Goal: Task Accomplishment & Management: Manage account settings

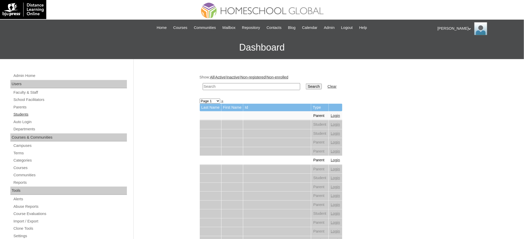
drag, startPoint x: 25, startPoint y: 114, endPoint x: 38, endPoint y: 114, distance: 12.7
click at [25, 114] on link "Students" at bounding box center [70, 114] width 114 height 6
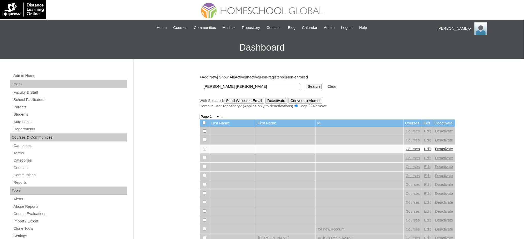
type input "[PERSON_NAME] [PERSON_NAME]"
click at [306, 86] on input "Search" at bounding box center [314, 87] width 16 height 6
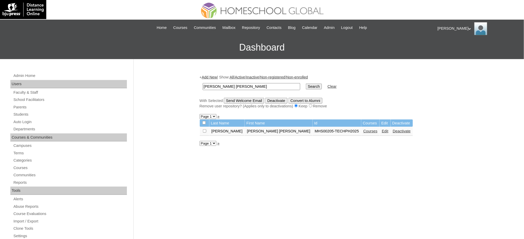
click at [364, 131] on link "Courses" at bounding box center [371, 131] width 14 height 4
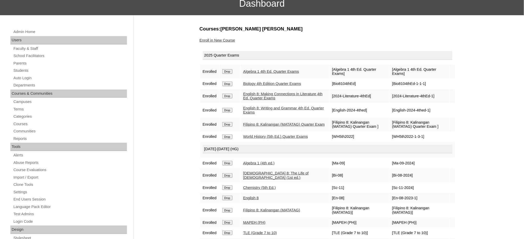
scroll to position [69, 0]
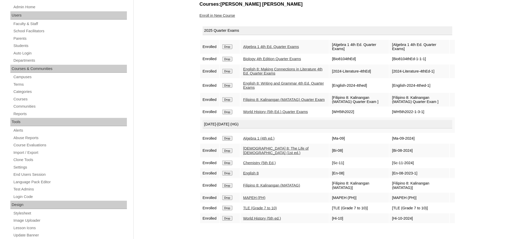
click at [230, 161] on input "Drop" at bounding box center [227, 163] width 10 height 5
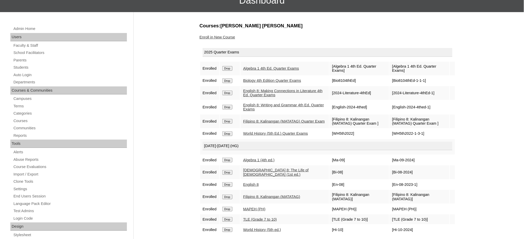
scroll to position [69, 0]
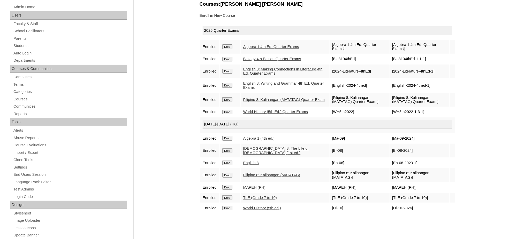
click at [224, 14] on link "Enroll in New Course" at bounding box center [218, 15] width 36 height 4
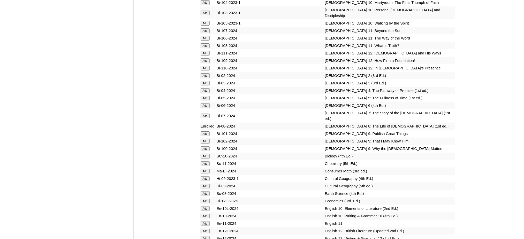
scroll to position [1345, 0]
click at [203, 154] on input "Add" at bounding box center [205, 156] width 9 height 5
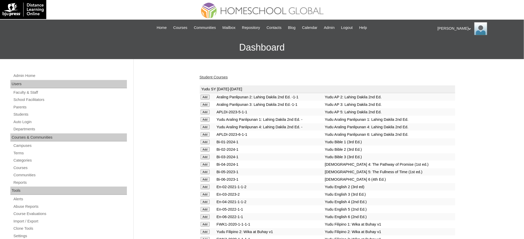
click at [225, 77] on link "Student Courses" at bounding box center [214, 77] width 28 height 4
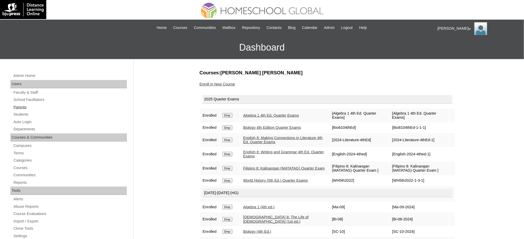
click at [24, 108] on link "Parents" at bounding box center [70, 107] width 114 height 6
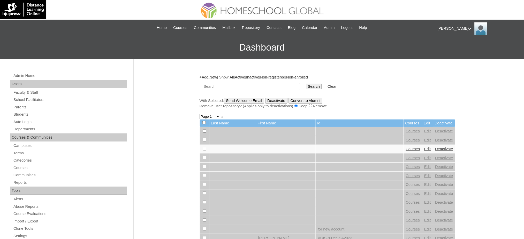
paste input "MHS0149-TECHPH2024"
type input "MHS0149-TECHPH2024"
click at [306, 85] on input "Search" at bounding box center [314, 87] width 16 height 6
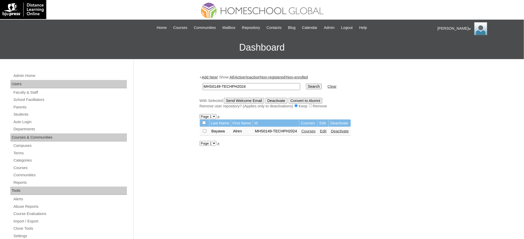
click at [321, 130] on link "Edit" at bounding box center [323, 131] width 6 height 4
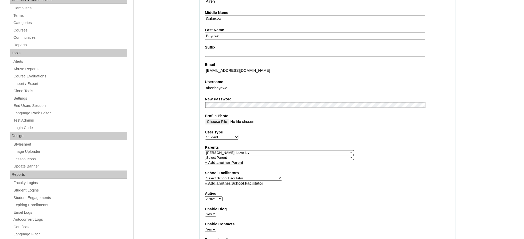
scroll to position [138, 0]
click at [228, 85] on input "alrenbayawa" at bounding box center [315, 88] width 221 height 7
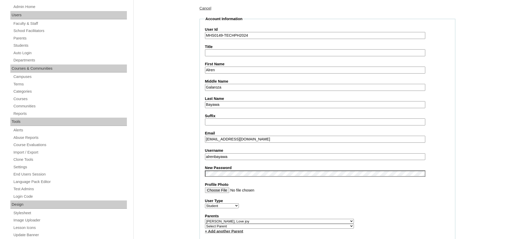
scroll to position [69, 0]
click at [226, 35] on input "MHS0149-TECHPH2024" at bounding box center [315, 35] width 221 height 7
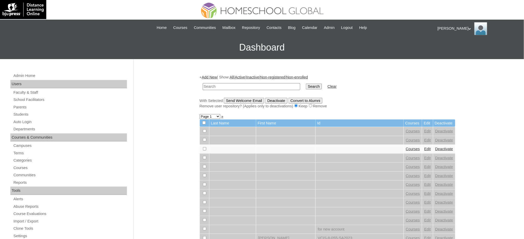
paste input "MHS0149-TECHPH2024"
type input "MHS0149-TECHPH2024"
click at [306, 88] on input "Search" at bounding box center [314, 87] width 16 height 6
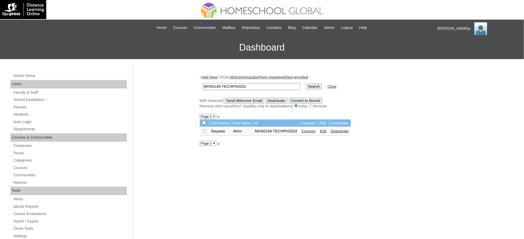
click at [322, 131] on link "Edit" at bounding box center [323, 131] width 6 height 4
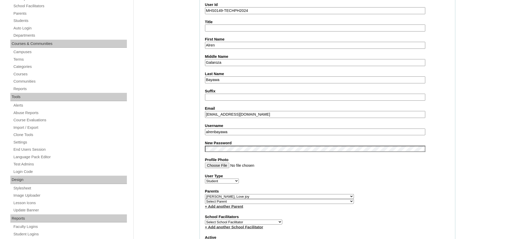
scroll to position [103, 0]
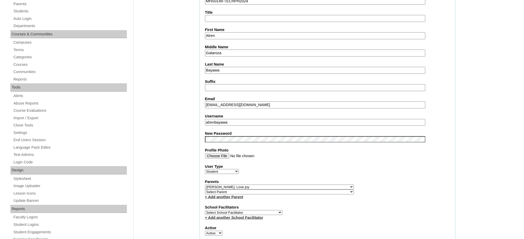
click at [214, 119] on input "alrenbayawa" at bounding box center [315, 122] width 221 height 7
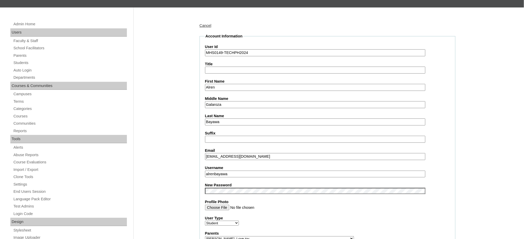
scroll to position [34, 0]
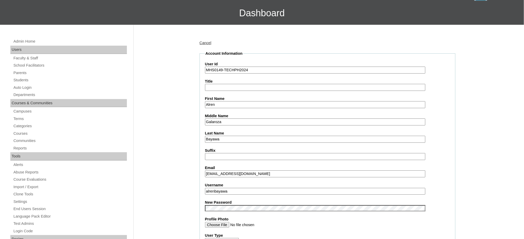
click at [235, 72] on input "MHS0149-TECHPH2024" at bounding box center [315, 70] width 221 height 7
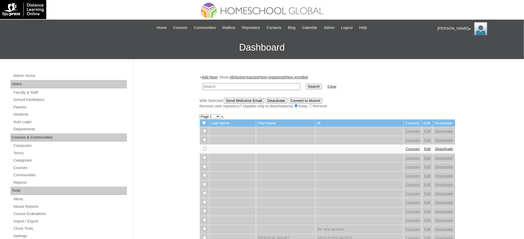
paste input "MHS0149-TECHPH2024"
type input "MHS0149-TECHPH2024"
click at [306, 85] on input "Search" at bounding box center [314, 87] width 16 height 6
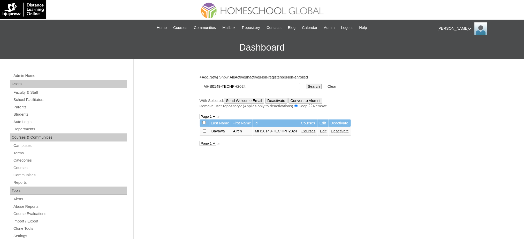
click at [304, 129] on link "Courses" at bounding box center [308, 131] width 14 height 4
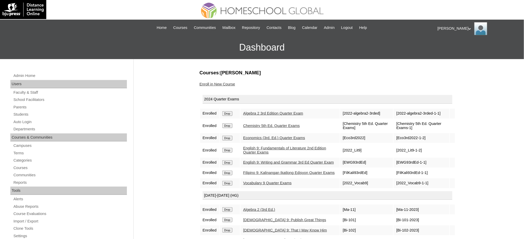
click at [228, 113] on input "Drop" at bounding box center [227, 113] width 10 height 5
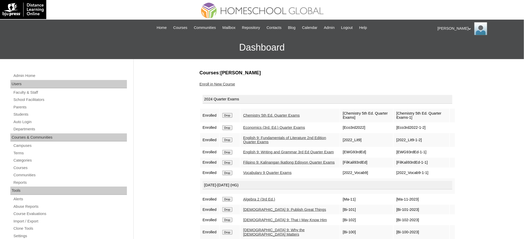
click at [224, 114] on input "Drop" at bounding box center [227, 115] width 10 height 5
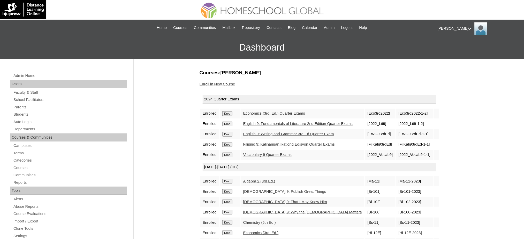
drag, startPoint x: 0, startPoint y: 0, endPoint x: 228, endPoint y: 113, distance: 254.9
click at [228, 113] on input "Drop" at bounding box center [227, 113] width 10 height 5
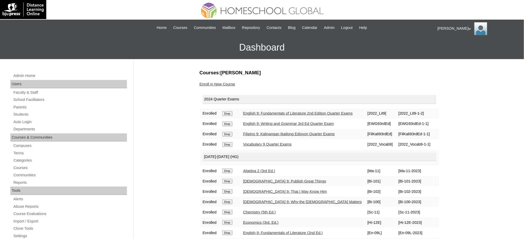
click at [232, 112] on input "Drop" at bounding box center [227, 113] width 10 height 5
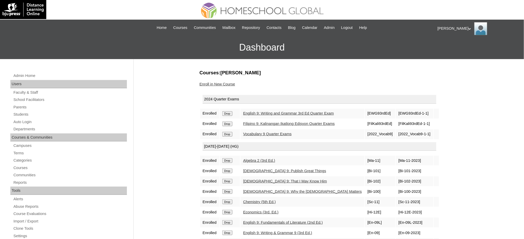
click at [228, 111] on input "Drop" at bounding box center [227, 113] width 10 height 5
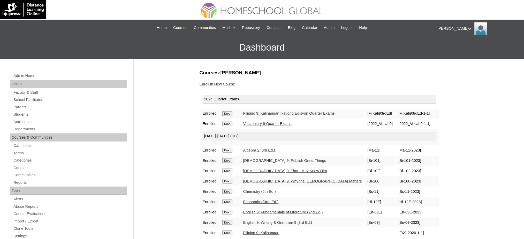
click at [232, 114] on input "Drop" at bounding box center [227, 113] width 10 height 5
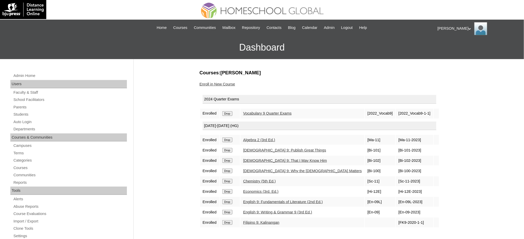
click at [228, 111] on input "Drop" at bounding box center [227, 113] width 10 height 5
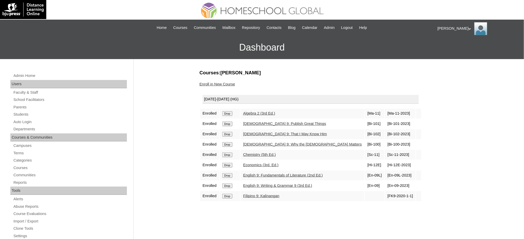
click at [232, 112] on input "Drop" at bounding box center [227, 113] width 10 height 5
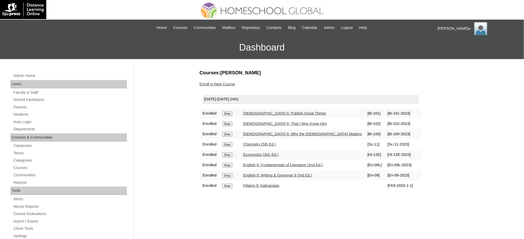
click at [231, 111] on input "Drop" at bounding box center [227, 113] width 10 height 5
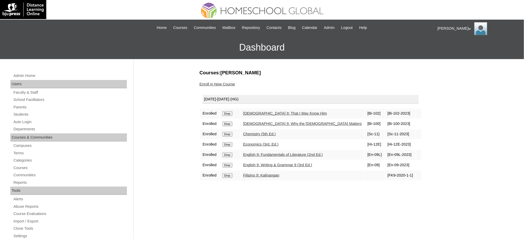
click at [230, 114] on input "Drop" at bounding box center [227, 113] width 10 height 5
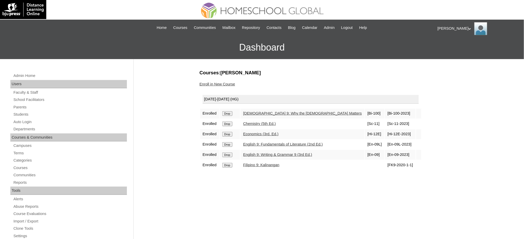
click at [228, 114] on input "Drop" at bounding box center [227, 113] width 10 height 5
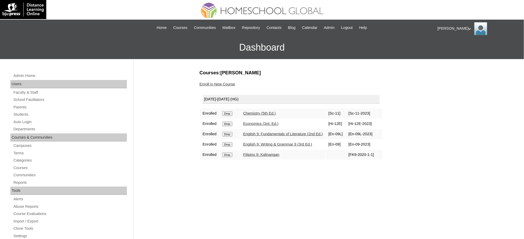
click at [226, 113] on input "Drop" at bounding box center [227, 113] width 10 height 5
click at [231, 112] on input "Drop" at bounding box center [227, 113] width 10 height 5
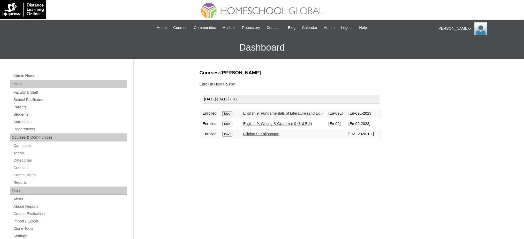
click at [225, 113] on input "Drop" at bounding box center [227, 113] width 10 height 5
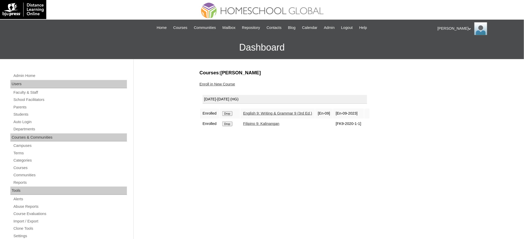
click at [228, 112] on input "Drop" at bounding box center [227, 113] width 10 height 5
click at [231, 115] on input "Drop" at bounding box center [227, 113] width 10 height 5
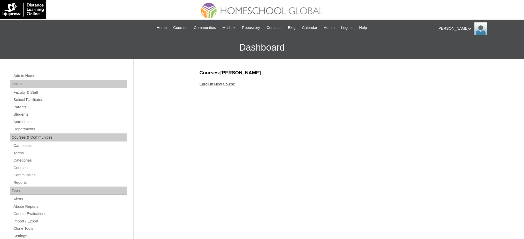
click at [229, 83] on link "Enroll in New Course" at bounding box center [218, 84] width 36 height 4
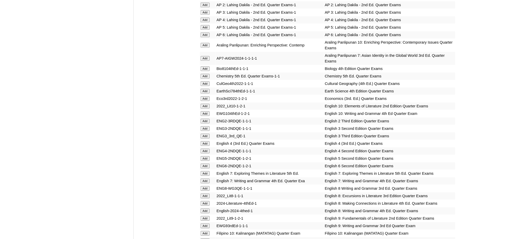
scroll to position [517, 0]
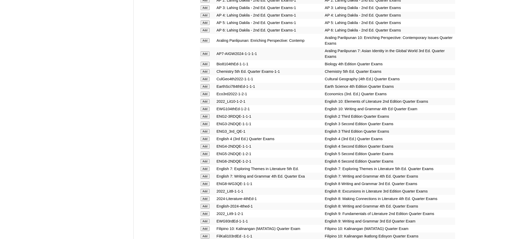
click at [204, 38] on input "Add" at bounding box center [205, 40] width 9 height 5
click at [207, 99] on input "Add" at bounding box center [205, 101] width 9 height 5
click at [205, 107] on input "Add" at bounding box center [205, 109] width 9 height 5
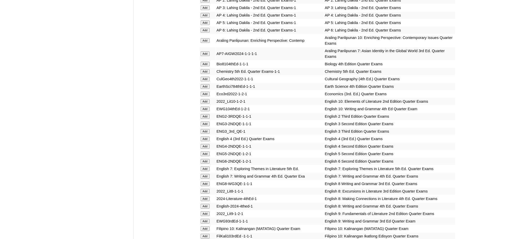
click at [205, 107] on input "Add" at bounding box center [205, 109] width 9 height 5
click at [206, 227] on input "Add" at bounding box center [205, 229] width 9 height 5
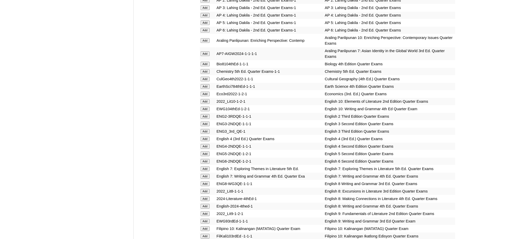
click at [206, 227] on input "Add" at bounding box center [205, 229] width 9 height 5
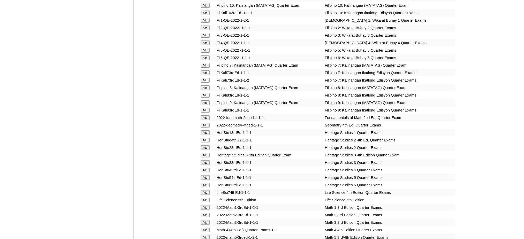
scroll to position [758, 0]
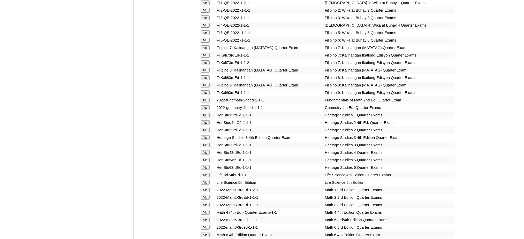
click at [205, 105] on input "Add" at bounding box center [205, 107] width 9 height 5
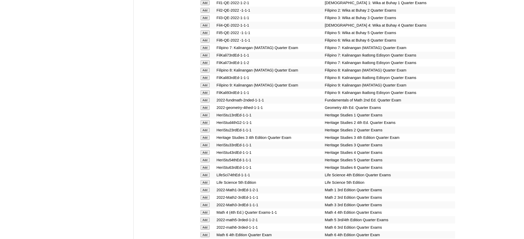
click at [205, 105] on input "Add" at bounding box center [205, 107] width 9 height 5
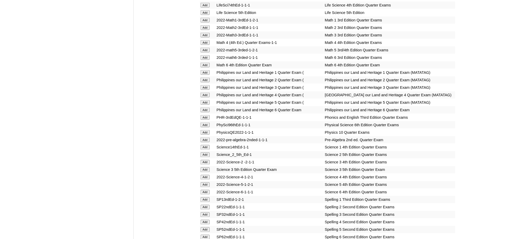
scroll to position [1000, 0]
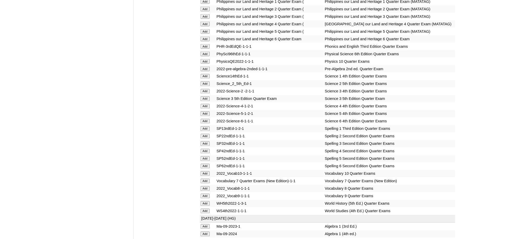
click at [205, 59] on input "Add" at bounding box center [205, 61] width 9 height 5
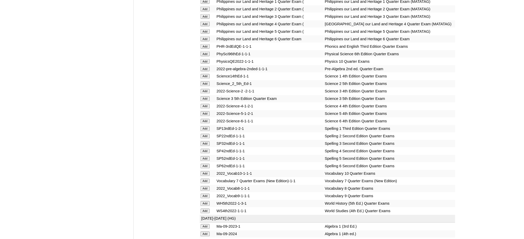
click at [205, 172] on input "Add" at bounding box center [205, 174] width 9 height 5
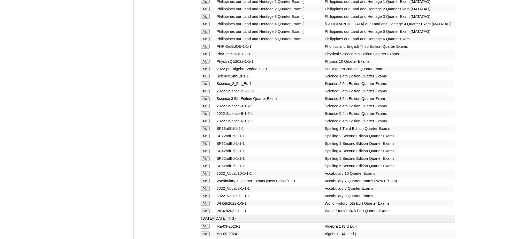
click at [205, 172] on input "Add" at bounding box center [205, 174] width 9 height 5
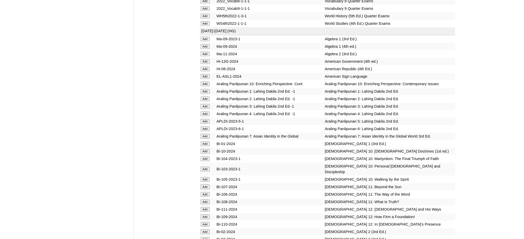
scroll to position [1206, 0]
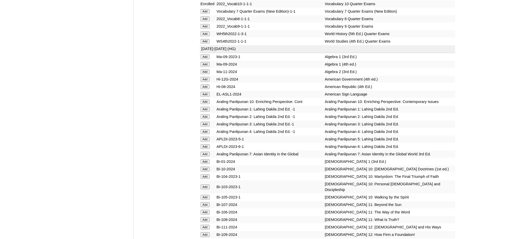
scroll to position [1241, 0]
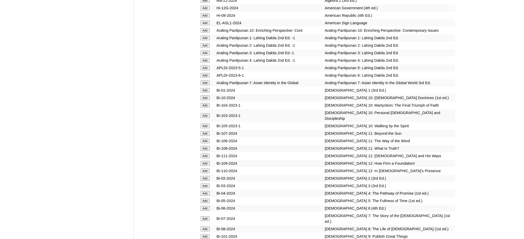
click at [205, 28] on input "Add" at bounding box center [205, 30] width 9 height 5
click at [205, 96] on input "Add" at bounding box center [205, 98] width 9 height 5
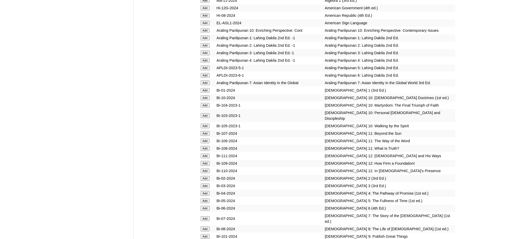
click at [205, 96] on input "Add" at bounding box center [205, 98] width 9 height 5
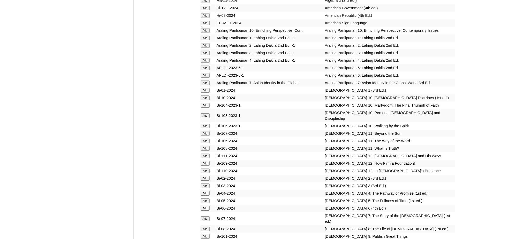
click at [205, 96] on input "Add" at bounding box center [205, 98] width 9 height 5
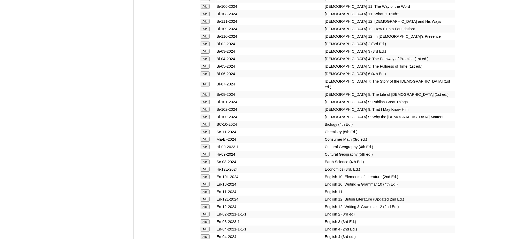
scroll to position [1413, 0]
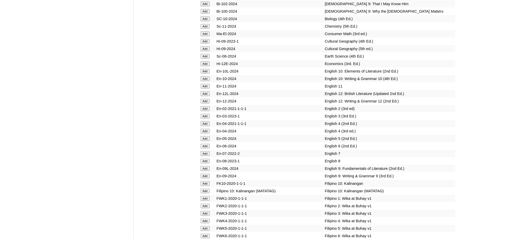
scroll to position [1482, 0]
click at [206, 68] on input "Add" at bounding box center [205, 70] width 9 height 5
click at [206, 76] on input "Add" at bounding box center [205, 78] width 9 height 5
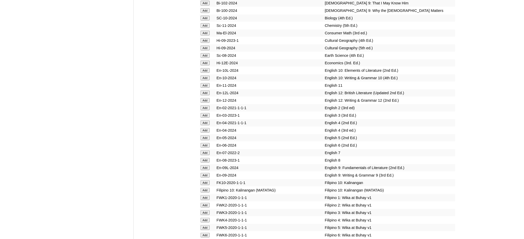
click at [206, 76] on input "Add" at bounding box center [205, 78] width 9 height 5
click at [203, 188] on input "Add" at bounding box center [205, 190] width 9 height 5
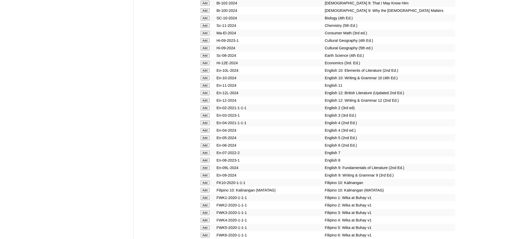
click at [203, 188] on input "Add" at bounding box center [205, 190] width 9 height 5
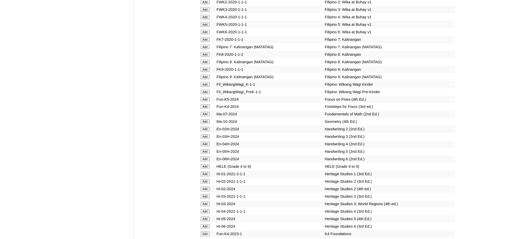
scroll to position [1689, 0]
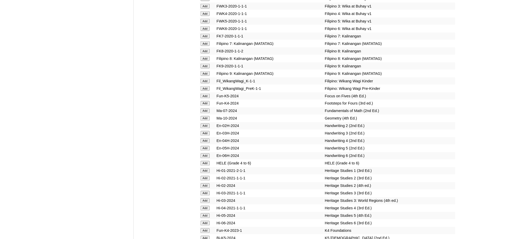
click at [206, 116] on input "Add" at bounding box center [205, 118] width 9 height 5
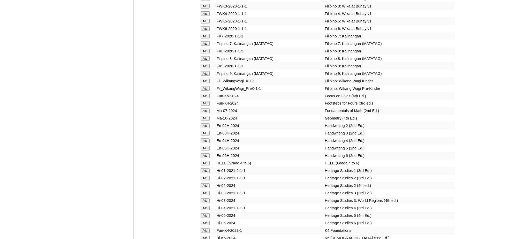
click at [206, 116] on input "Add" at bounding box center [205, 118] width 9 height 5
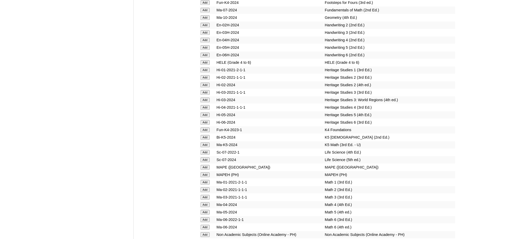
scroll to position [1827, 0]
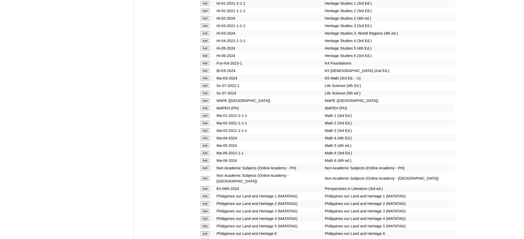
scroll to position [1862, 0]
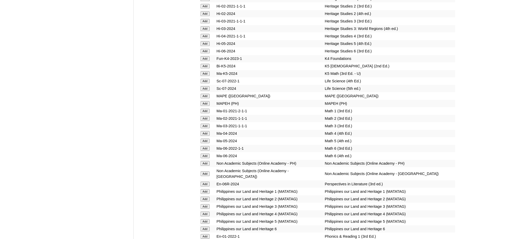
click at [204, 101] on input "Add" at bounding box center [205, 103] width 9 height 5
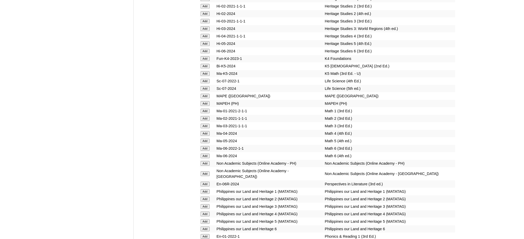
click at [204, 101] on input "Add" at bounding box center [205, 103] width 9 height 5
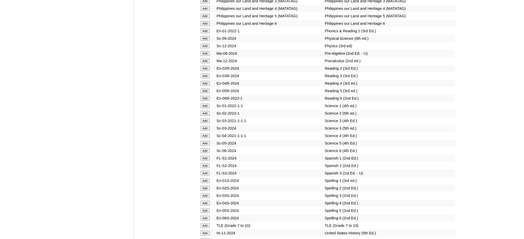
scroll to position [2068, 0]
click at [205, 223] on input "Add" at bounding box center [205, 225] width 9 height 5
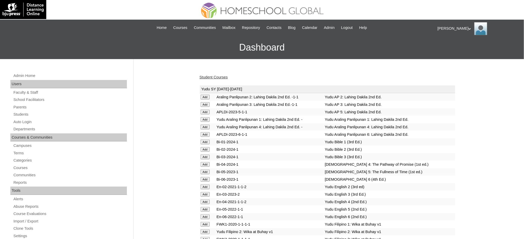
drag, startPoint x: 209, startPoint y: 78, endPoint x: 207, endPoint y: 75, distance: 3.5
click at [209, 78] on link "Student Courses" at bounding box center [214, 77] width 28 height 4
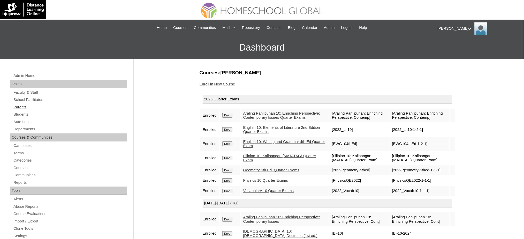
click at [23, 105] on link "Parents" at bounding box center [70, 107] width 114 height 6
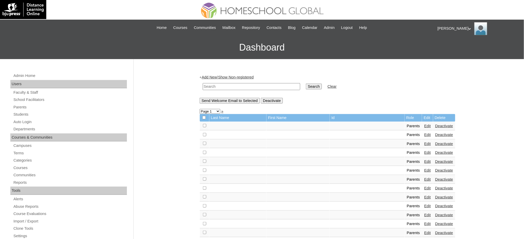
click at [224, 86] on input "text" at bounding box center [251, 86] width 97 height 7
paste input "MHP00250-TECHPH2022"
type input "MHP00250-TECHPH2022"
click at [306, 86] on input "Search" at bounding box center [314, 87] width 16 height 6
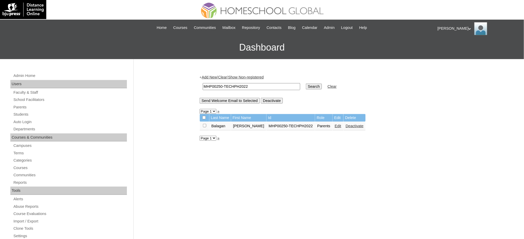
click at [341, 126] on link "Edit" at bounding box center [338, 126] width 6 height 4
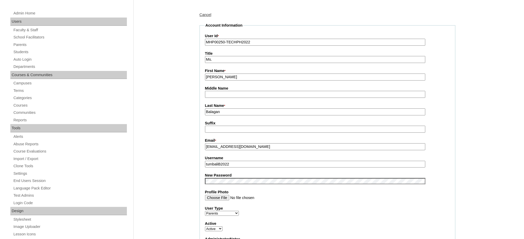
scroll to position [69, 0]
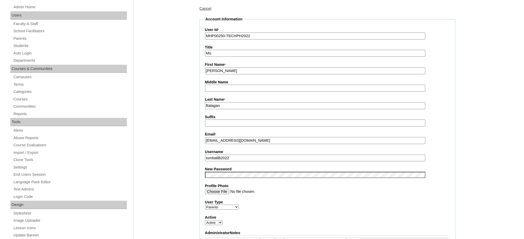
click at [234, 156] on input "tumbaliB2022" at bounding box center [315, 158] width 221 height 7
click at [226, 70] on input "[PERSON_NAME]" at bounding box center [315, 70] width 221 height 7
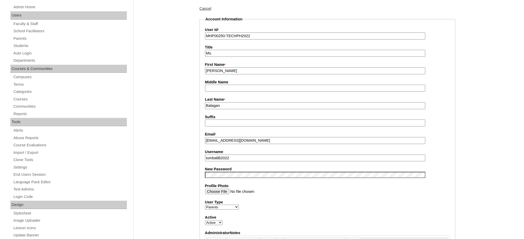
click at [226, 70] on input "[PERSON_NAME]" at bounding box center [315, 70] width 221 height 7
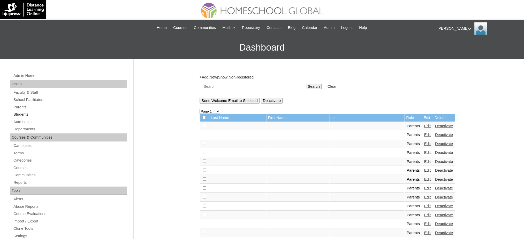
drag, startPoint x: 27, startPoint y: 114, endPoint x: 29, endPoint y: 115, distance: 2.6
click at [27, 114] on link "Students" at bounding box center [70, 114] width 114 height 6
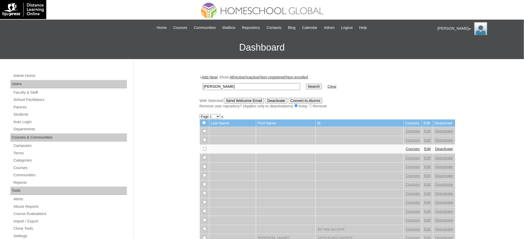
type input "[PERSON_NAME]"
click at [306, 86] on input "Search" at bounding box center [314, 87] width 16 height 6
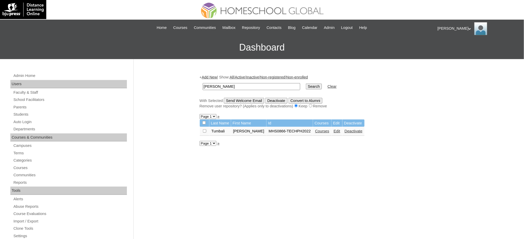
click at [334, 129] on link "Edit" at bounding box center [337, 131] width 6 height 4
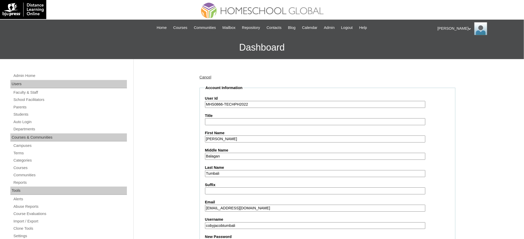
scroll to position [69, 0]
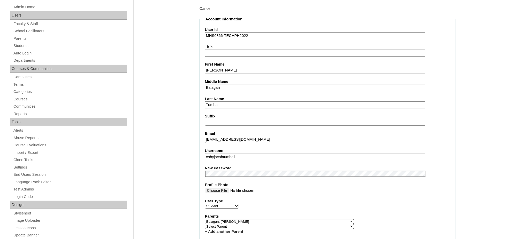
click at [240, 156] on fieldset "Account Information User Id MHS0866-TECHPH2022 Title First Name [PERSON_NAME] M…" at bounding box center [328, 206] width 256 height 378
click at [240, 154] on input "cobyjacobtumbali" at bounding box center [315, 157] width 221 height 7
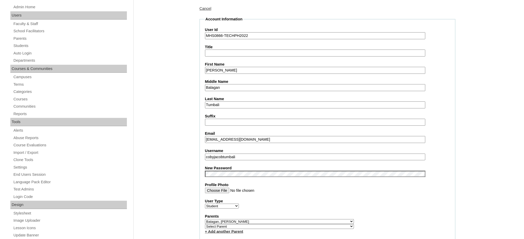
paste input "Coby Jacob"
click at [237, 154] on input "Coby Jacob" at bounding box center [315, 157] width 221 height 7
paste input "cobyjacobtumbali"
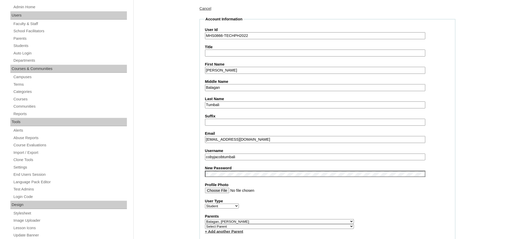
type input "cobyjacobtumbali"
click at [221, 68] on input "Coby Jacob" at bounding box center [315, 70] width 221 height 7
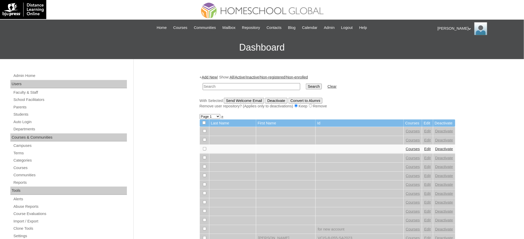
click at [237, 84] on input "text" at bounding box center [251, 86] width 97 height 7
paste input "[PERSON_NAME]"
type input "[PERSON_NAME]"
click at [306, 84] on input "Search" at bounding box center [314, 87] width 16 height 6
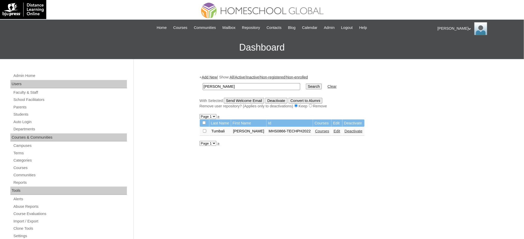
click at [316, 132] on td "Courses" at bounding box center [322, 131] width 18 height 9
click at [315, 130] on link "Courses" at bounding box center [322, 131] width 14 height 4
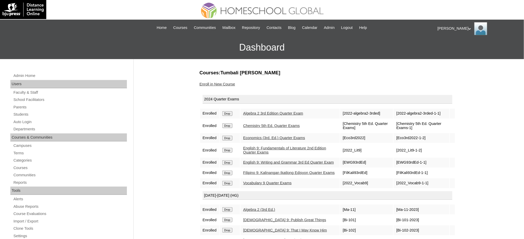
click at [228, 110] on td "Drop" at bounding box center [230, 114] width 20 height 10
click at [231, 111] on input "Drop" at bounding box center [227, 113] width 10 height 5
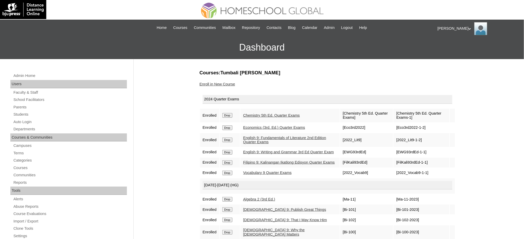
click at [229, 116] on input "Drop" at bounding box center [227, 115] width 10 height 5
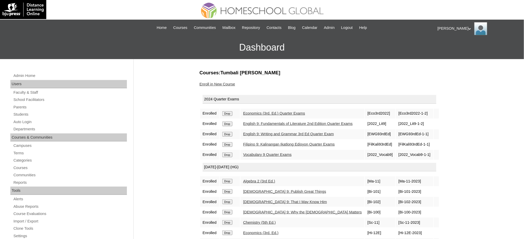
click at [229, 115] on td "Drop" at bounding box center [230, 114] width 20 height 10
click at [229, 114] on input "Drop" at bounding box center [227, 113] width 10 height 5
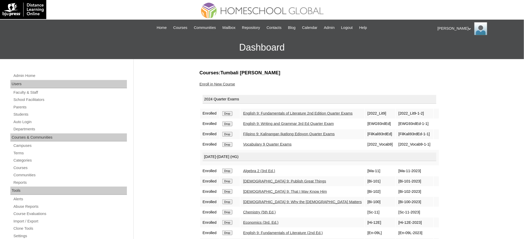
click at [230, 114] on input "Drop" at bounding box center [227, 113] width 10 height 5
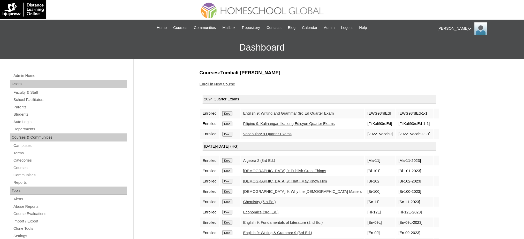
click at [232, 112] on input "Drop" at bounding box center [227, 113] width 10 height 5
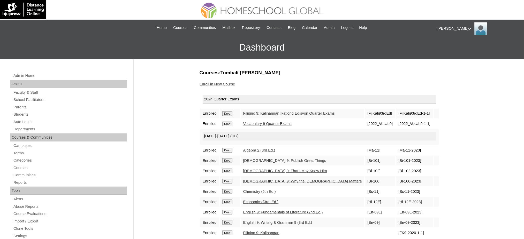
click at [230, 113] on input "Drop" at bounding box center [227, 113] width 10 height 5
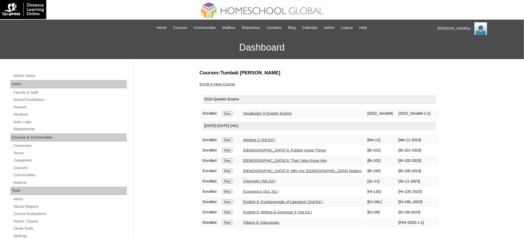
click at [232, 113] on input "Drop" at bounding box center [227, 113] width 10 height 5
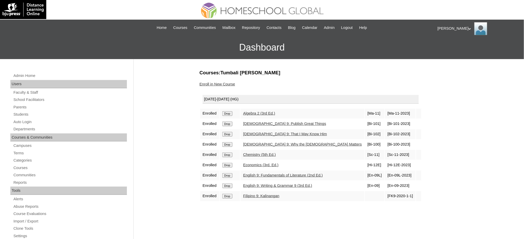
click at [228, 114] on input "Drop" at bounding box center [227, 113] width 10 height 5
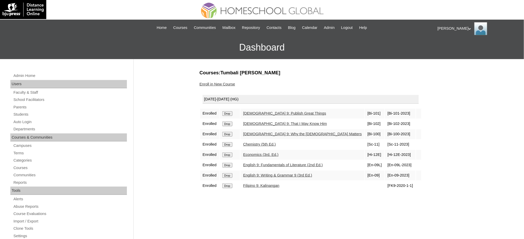
click at [224, 113] on input "Drop" at bounding box center [227, 113] width 10 height 5
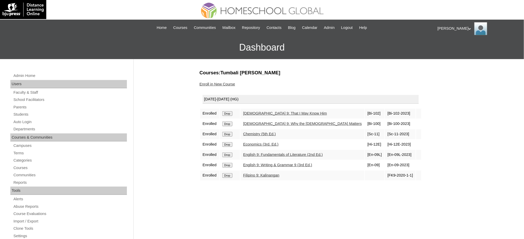
click at [229, 113] on input "Drop" at bounding box center [227, 113] width 10 height 5
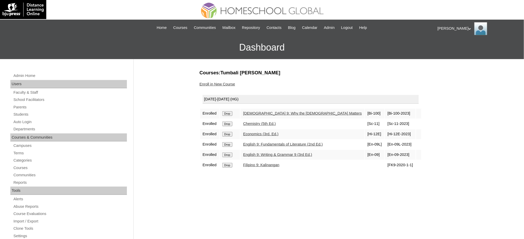
click at [231, 111] on input "Drop" at bounding box center [227, 113] width 10 height 5
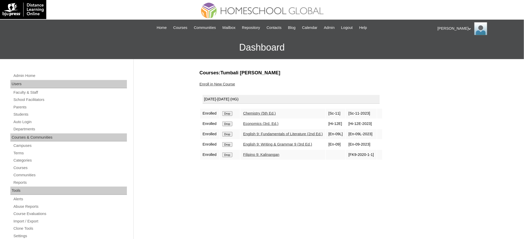
click at [227, 114] on input "Drop" at bounding box center [227, 113] width 10 height 5
click at [228, 113] on input "Drop" at bounding box center [227, 113] width 10 height 5
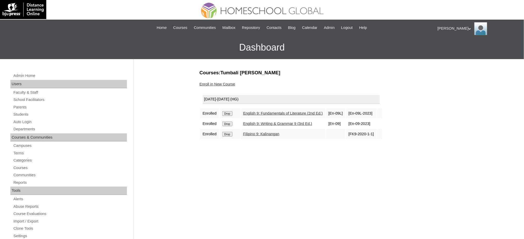
click at [230, 112] on input "Drop" at bounding box center [227, 113] width 10 height 5
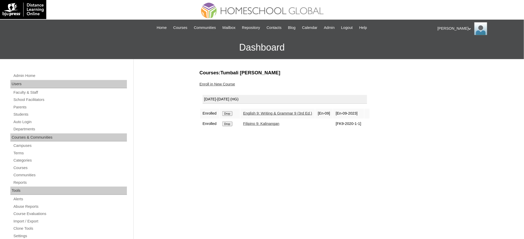
click at [226, 112] on input "Drop" at bounding box center [227, 113] width 10 height 5
click at [230, 113] on input "Drop" at bounding box center [227, 113] width 10 height 5
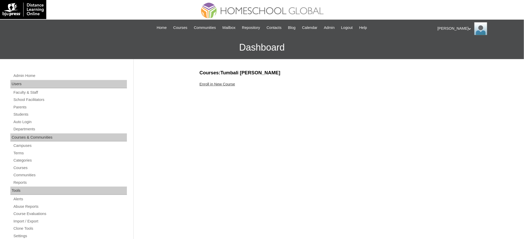
click at [205, 82] on link "Enroll in New Course" at bounding box center [218, 84] width 36 height 4
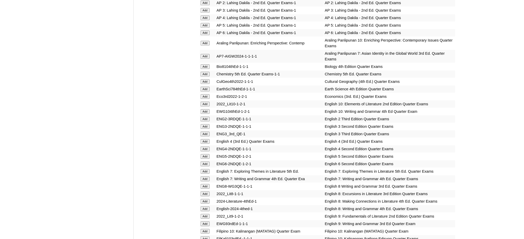
scroll to position [517, 0]
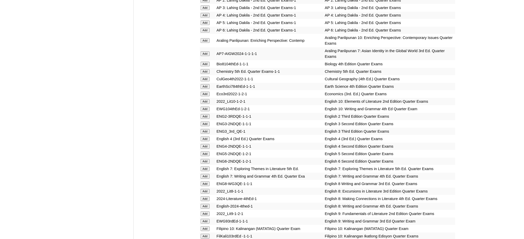
click at [204, 38] on input "Add" at bounding box center [205, 40] width 9 height 5
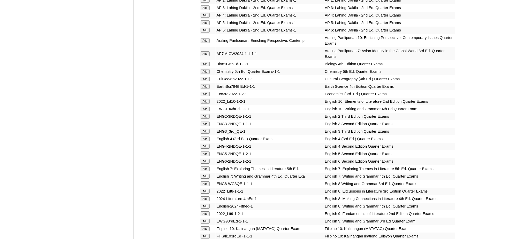
click at [204, 38] on input "Add" at bounding box center [205, 40] width 9 height 5
click at [208, 99] on input "Add" at bounding box center [205, 101] width 9 height 5
click at [207, 107] on input "Add" at bounding box center [205, 109] width 9 height 5
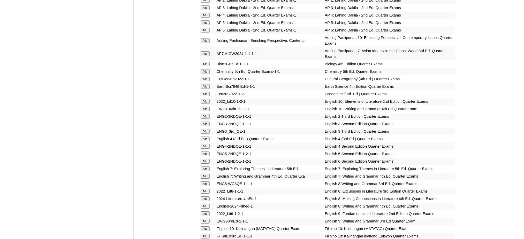
click at [207, 107] on input "Add" at bounding box center [205, 109] width 9 height 5
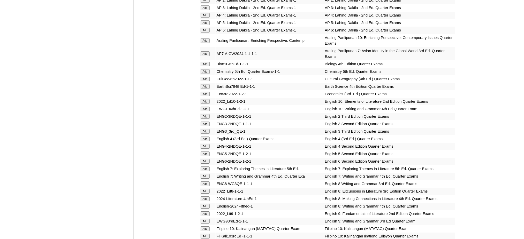
click at [207, 107] on input "Add" at bounding box center [205, 109] width 9 height 5
click at [204, 227] on input "Add" at bounding box center [205, 229] width 9 height 5
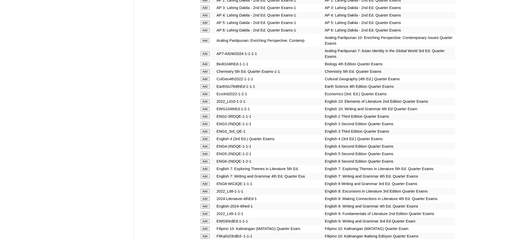
click at [204, 227] on input "Add" at bounding box center [205, 229] width 9 height 5
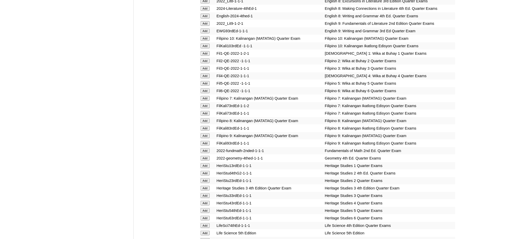
scroll to position [724, 0]
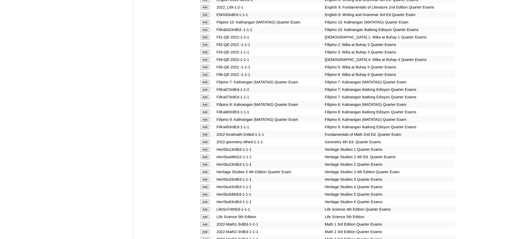
click at [201, 140] on input "Add" at bounding box center [205, 142] width 9 height 5
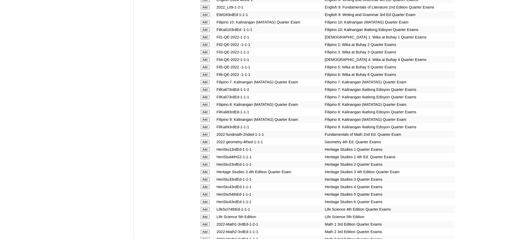
click at [201, 140] on input "Add" at bounding box center [205, 142] width 9 height 5
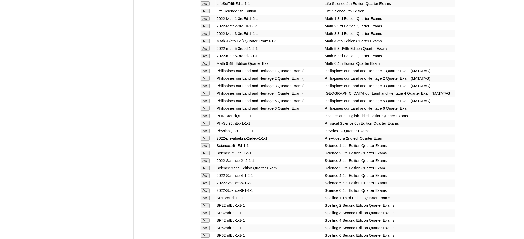
scroll to position [965, 0]
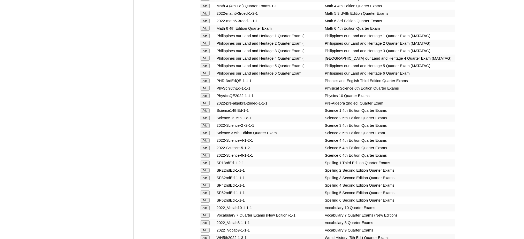
click at [201, 101] on input "Add" at bounding box center [205, 103] width 9 height 5
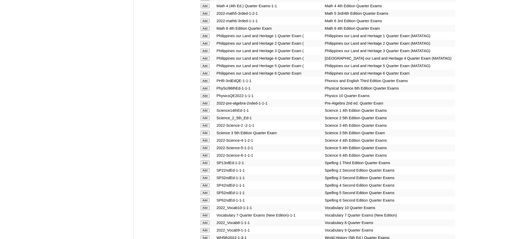
click at [201, 101] on input "Add" at bounding box center [205, 103] width 9 height 5
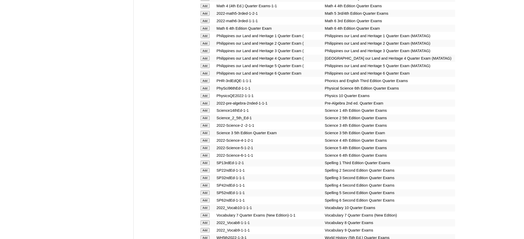
click at [201, 101] on input "Add" at bounding box center [205, 103] width 9 height 5
click at [204, 94] on input "Add" at bounding box center [205, 96] width 9 height 5
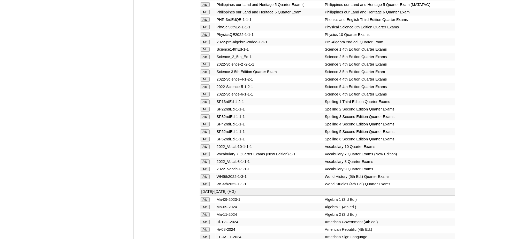
scroll to position [1034, 0]
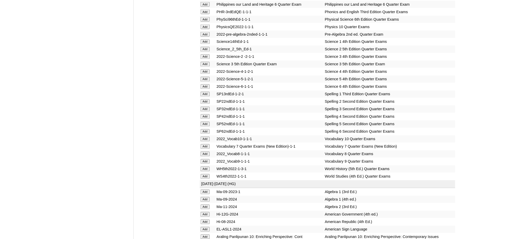
click at [206, 137] on input "Add" at bounding box center [205, 139] width 9 height 5
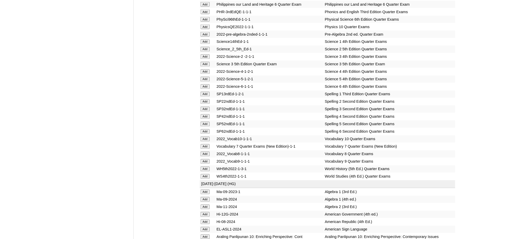
click at [206, 235] on input "Add" at bounding box center [205, 237] width 9 height 5
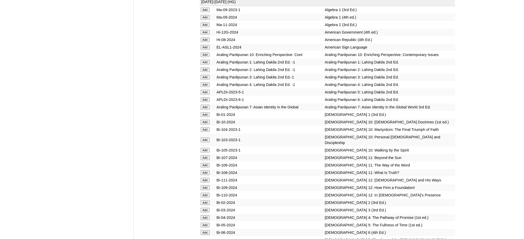
scroll to position [1241, 0]
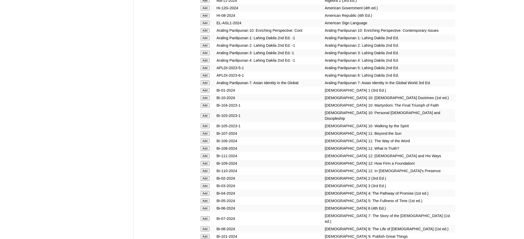
click at [210, 96] on form "Add" at bounding box center [208, 98] width 14 height 4
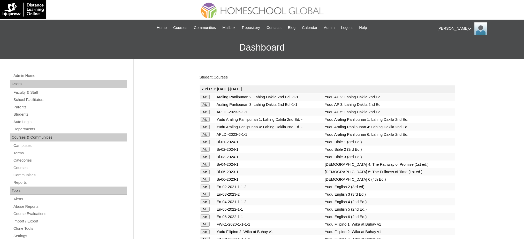
click at [222, 78] on link "Student Courses" at bounding box center [214, 77] width 28 height 4
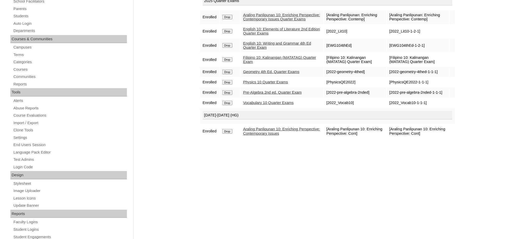
scroll to position [103, 0]
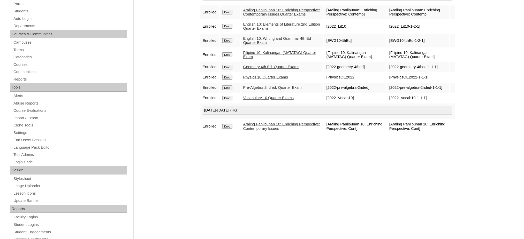
click at [227, 90] on input "Drop" at bounding box center [227, 88] width 10 height 5
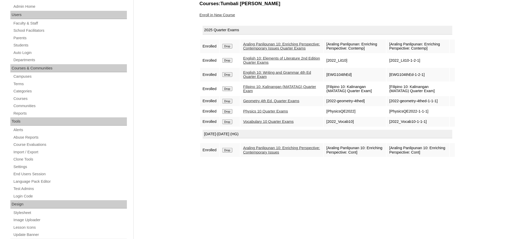
scroll to position [69, 0]
click at [217, 15] on link "Enroll in New Course" at bounding box center [218, 15] width 36 height 4
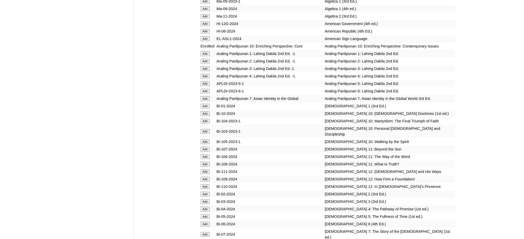
scroll to position [1241, 0]
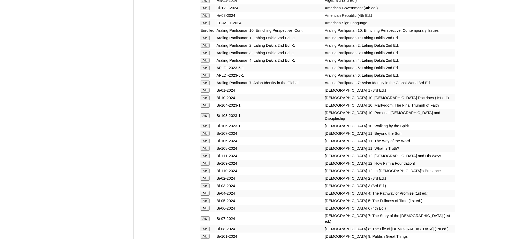
click at [204, 96] on input "Add" at bounding box center [205, 98] width 9 height 5
click at [205, 96] on input "Add" at bounding box center [205, 98] width 9 height 5
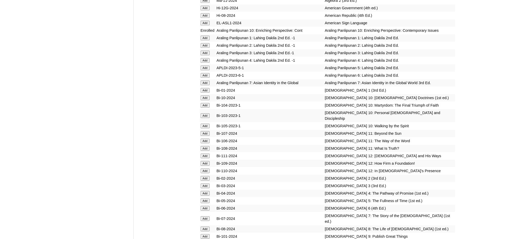
click at [205, 96] on input "Add" at bounding box center [205, 98] width 9 height 5
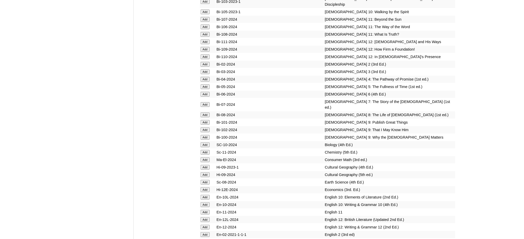
scroll to position [1448, 0]
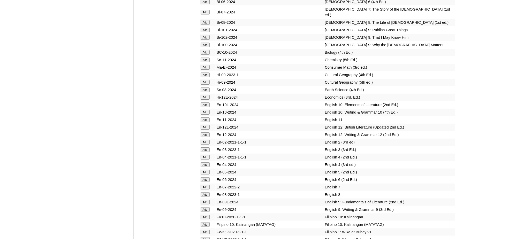
click at [203, 103] on input "Add" at bounding box center [205, 105] width 9 height 5
click at [206, 110] on input "Add" at bounding box center [205, 112] width 9 height 5
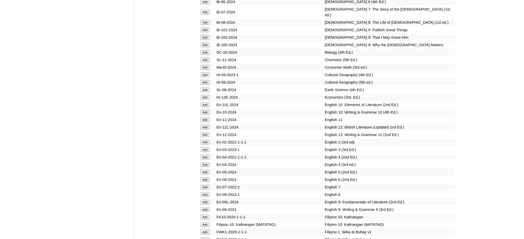
click at [206, 110] on input "Add" at bounding box center [205, 112] width 9 height 5
click at [205, 223] on input "Add" at bounding box center [205, 225] width 9 height 5
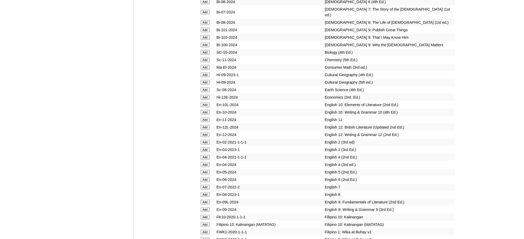
click at [205, 223] on input "Add" at bounding box center [205, 225] width 9 height 5
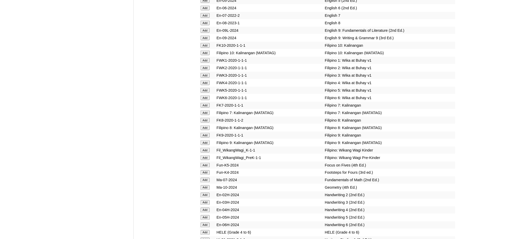
scroll to position [1620, 0]
click at [202, 185] on input "Add" at bounding box center [205, 187] width 9 height 5
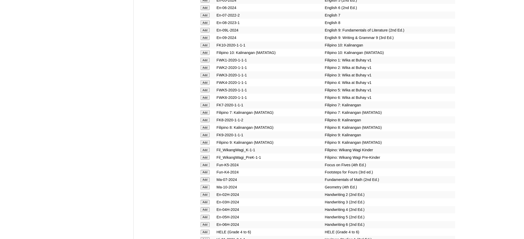
click at [202, 185] on input "Add" at bounding box center [205, 187] width 9 height 5
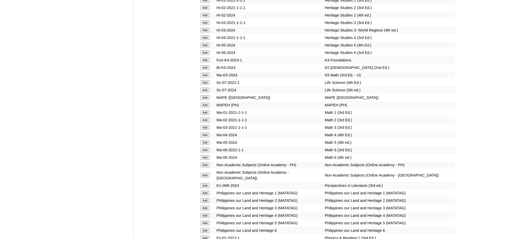
scroll to position [1862, 0]
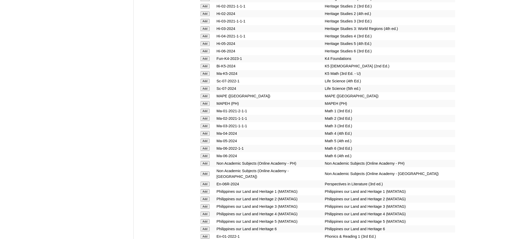
click at [206, 101] on input "Add" at bounding box center [205, 103] width 9 height 5
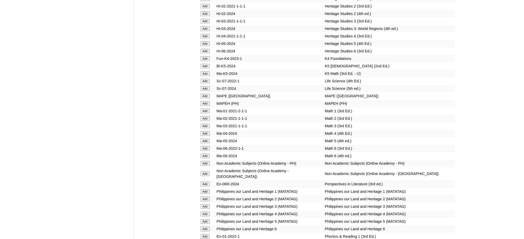
click at [206, 101] on input "Add" at bounding box center [205, 103] width 9 height 5
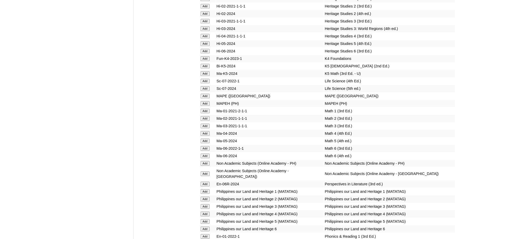
click at [206, 101] on input "Add" at bounding box center [205, 103] width 9 height 5
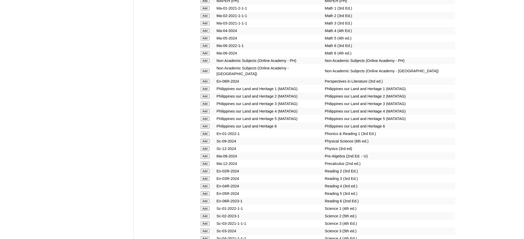
scroll to position [1965, 0]
click at [206, 146] on input "Add" at bounding box center [205, 148] width 9 height 5
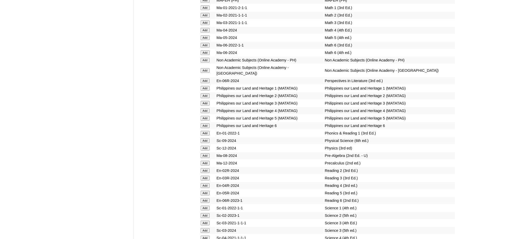
click at [206, 146] on input "Add" at bounding box center [205, 148] width 9 height 5
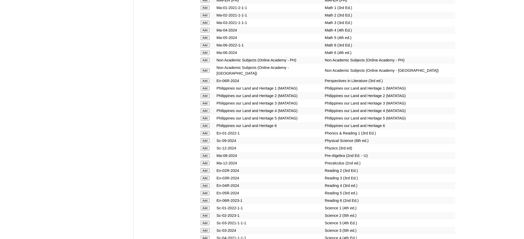
click at [206, 146] on input "Add" at bounding box center [205, 148] width 9 height 5
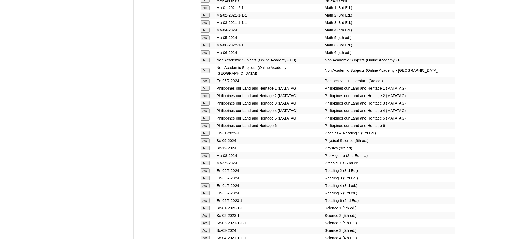
click at [206, 146] on input "Add" at bounding box center [205, 148] width 9 height 5
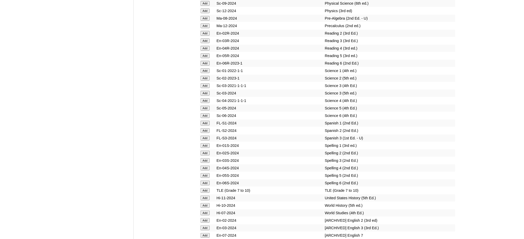
scroll to position [2103, 0]
click at [209, 188] on input "Add" at bounding box center [205, 190] width 9 height 5
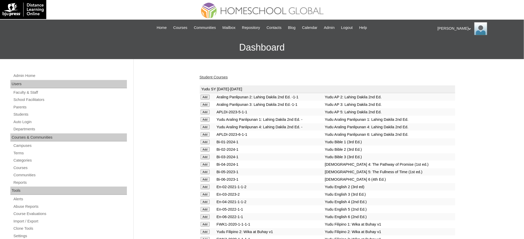
click at [203, 77] on link "Student Courses" at bounding box center [214, 77] width 28 height 4
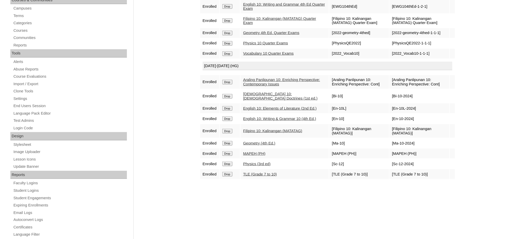
scroll to position [138, 0]
